Goal: Task Accomplishment & Management: Manage account settings

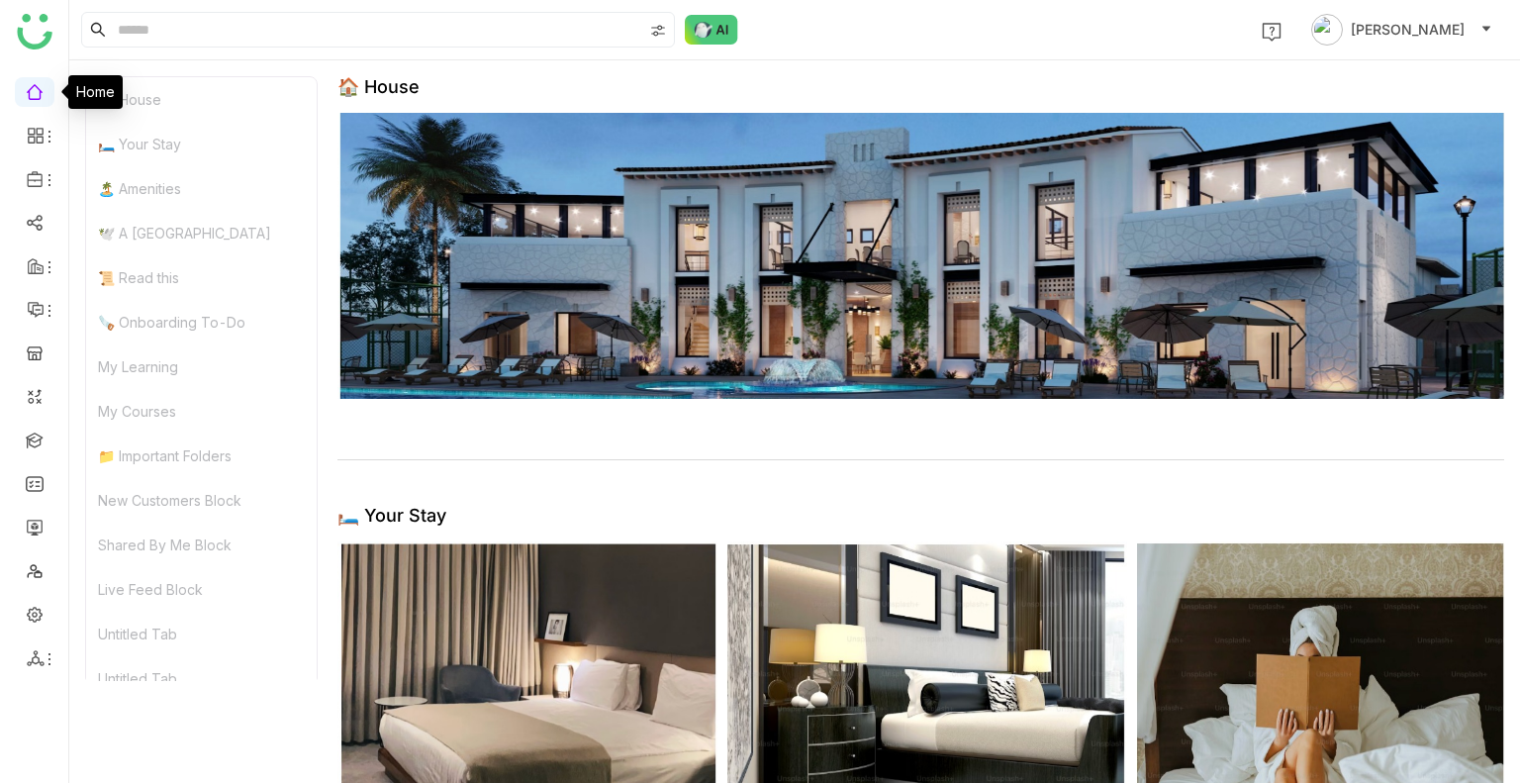
click at [30, 98] on link at bounding box center [35, 90] width 18 height 17
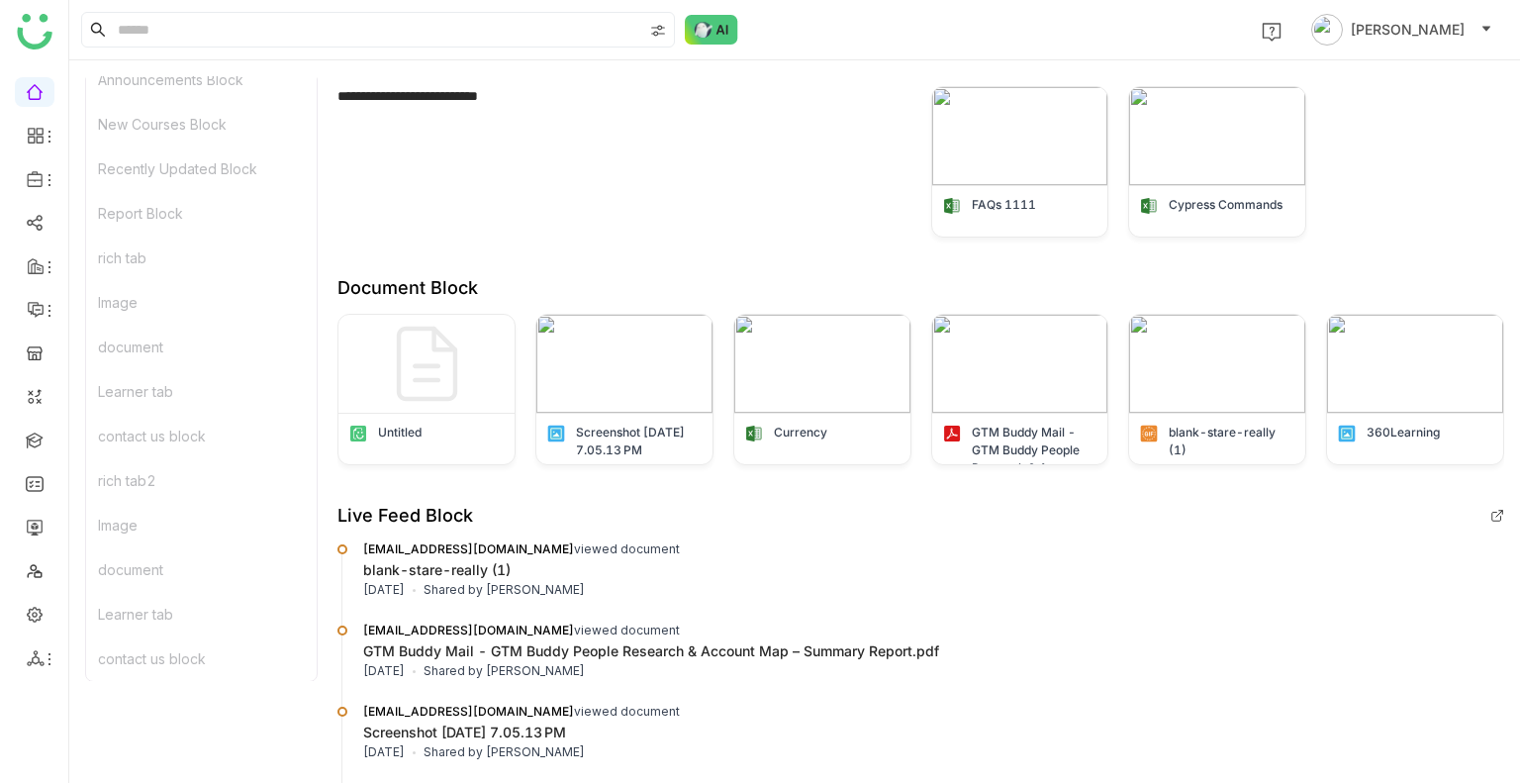
scroll to position [1088, 0]
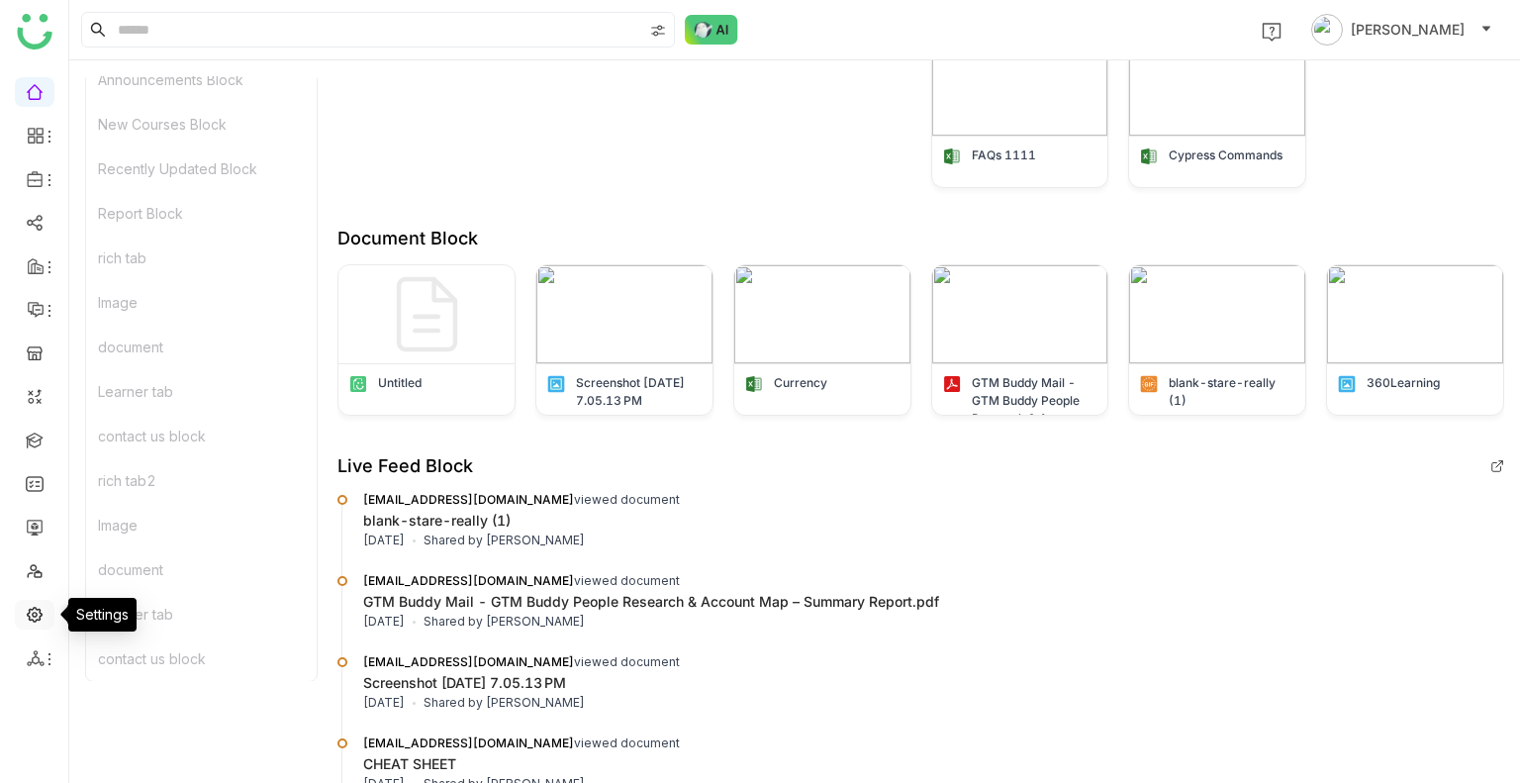
click at [38, 512] on link at bounding box center [35, 612] width 18 height 17
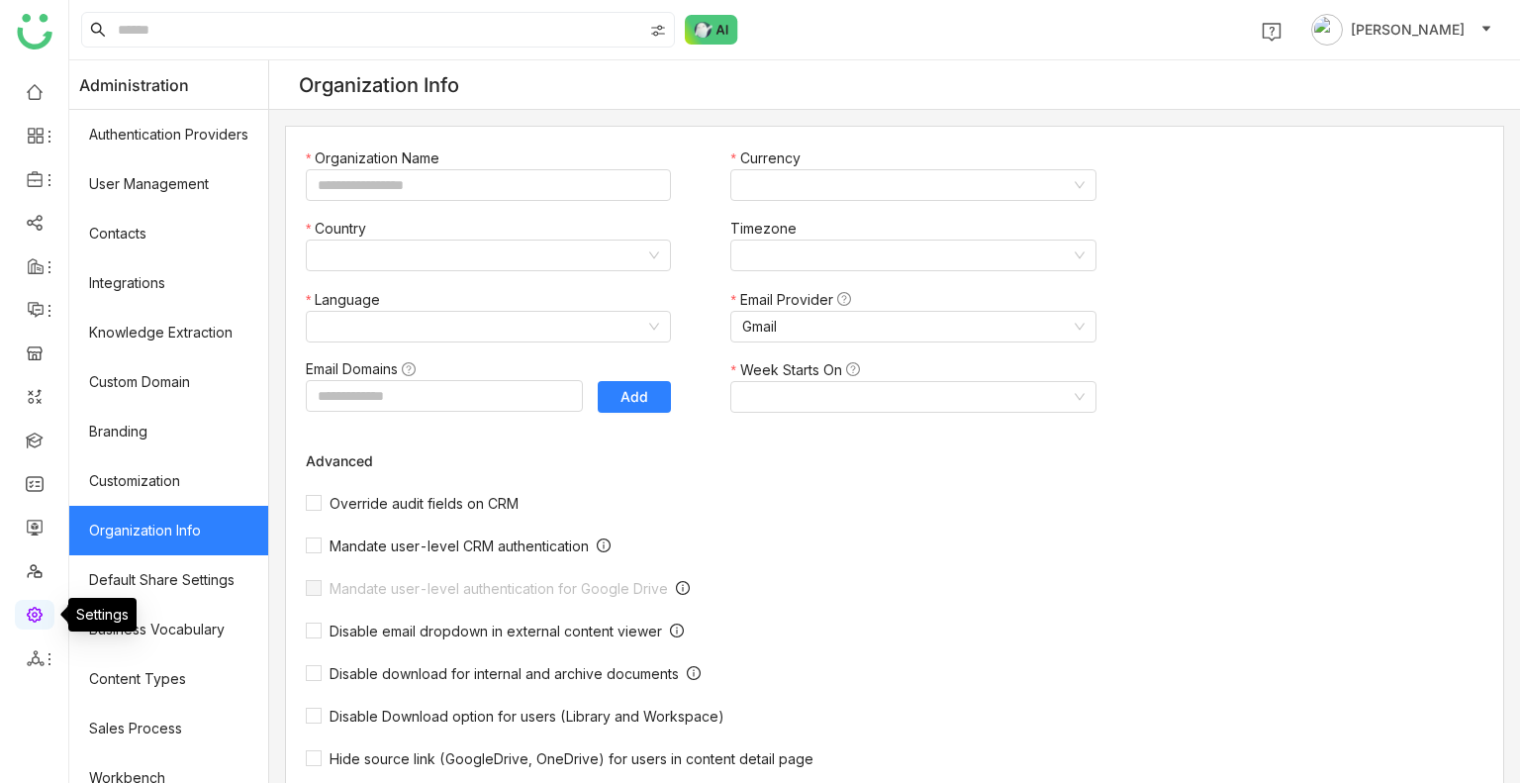
click at [38, 512] on link at bounding box center [35, 612] width 18 height 17
type input "*******"
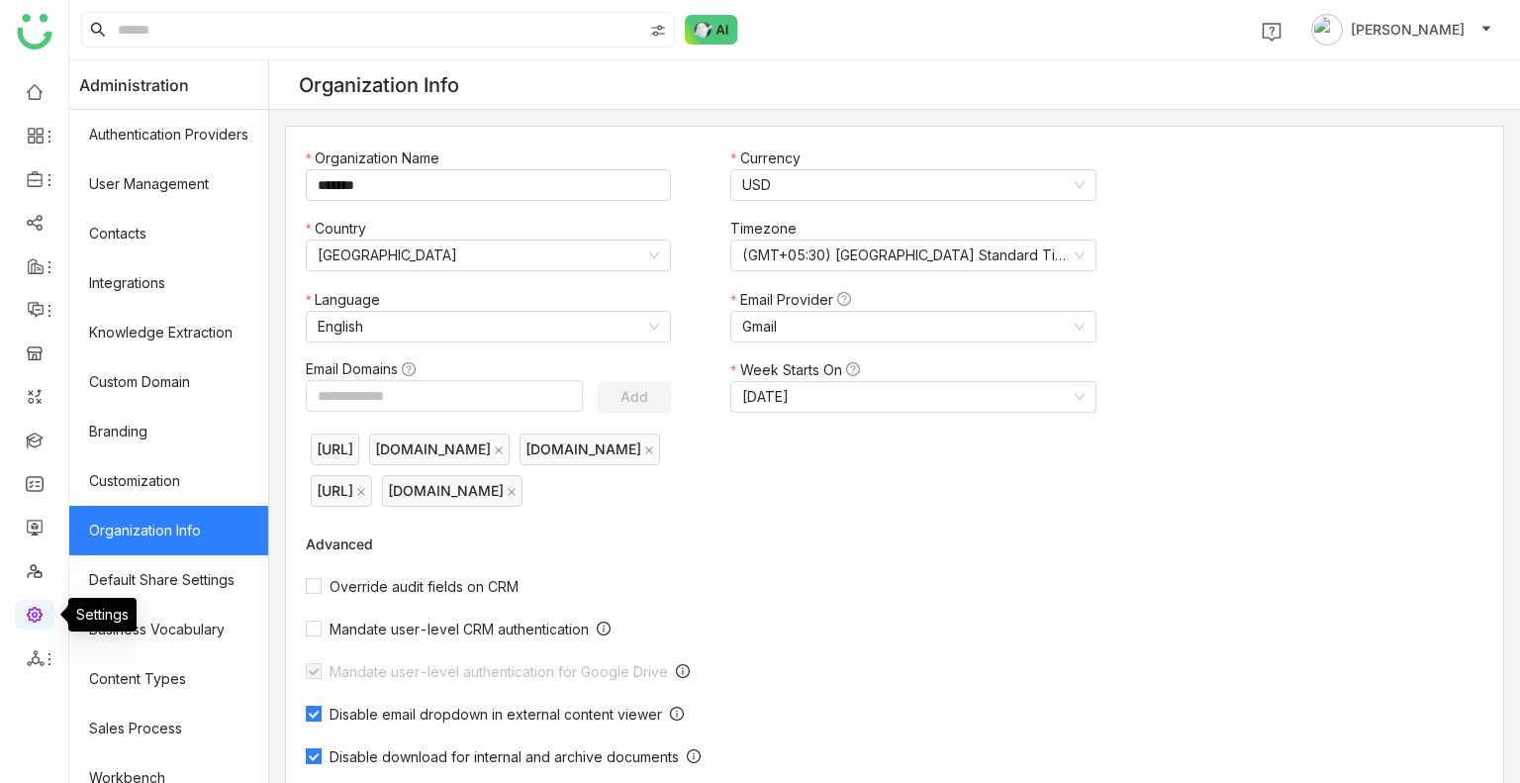
click at [38, 512] on link at bounding box center [35, 612] width 18 height 17
